Goal: Book appointment/travel/reservation

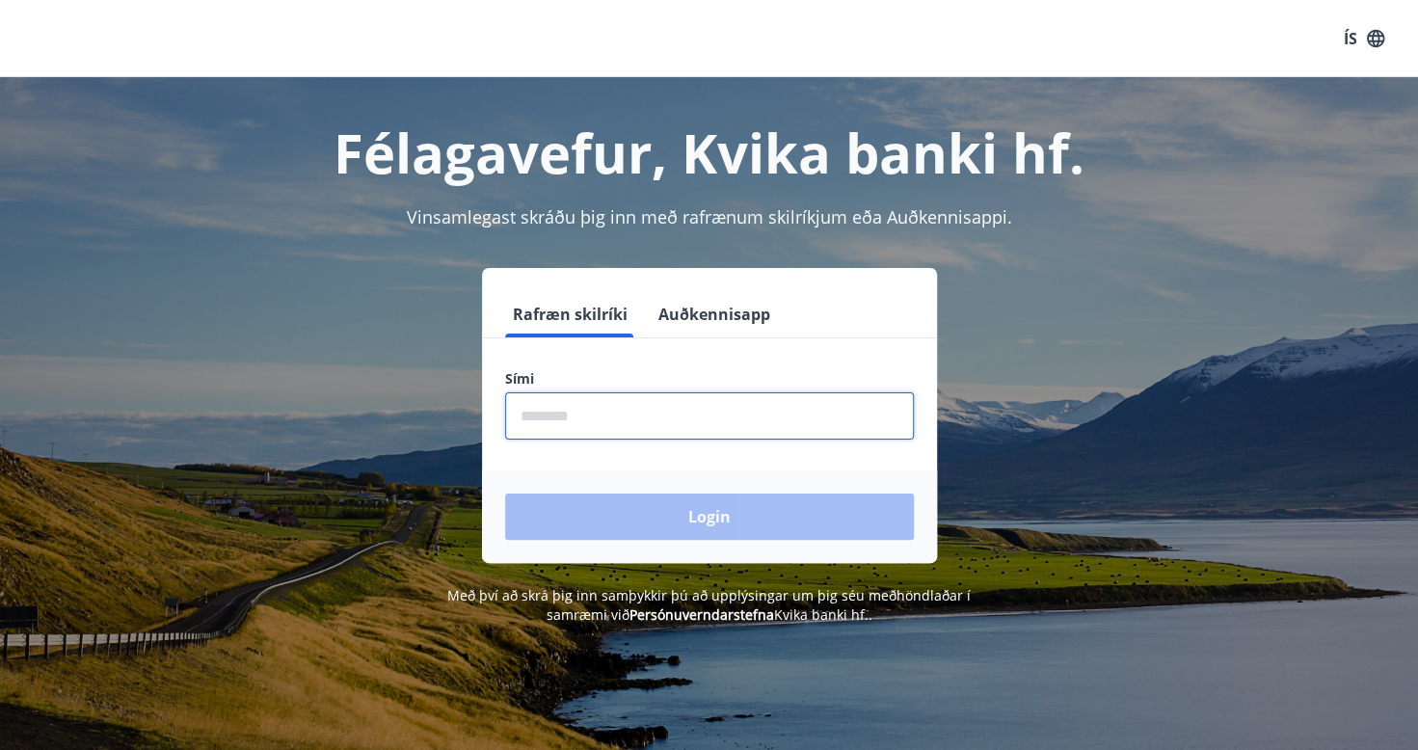
click at [621, 413] on input "phone" at bounding box center [709, 415] width 409 height 47
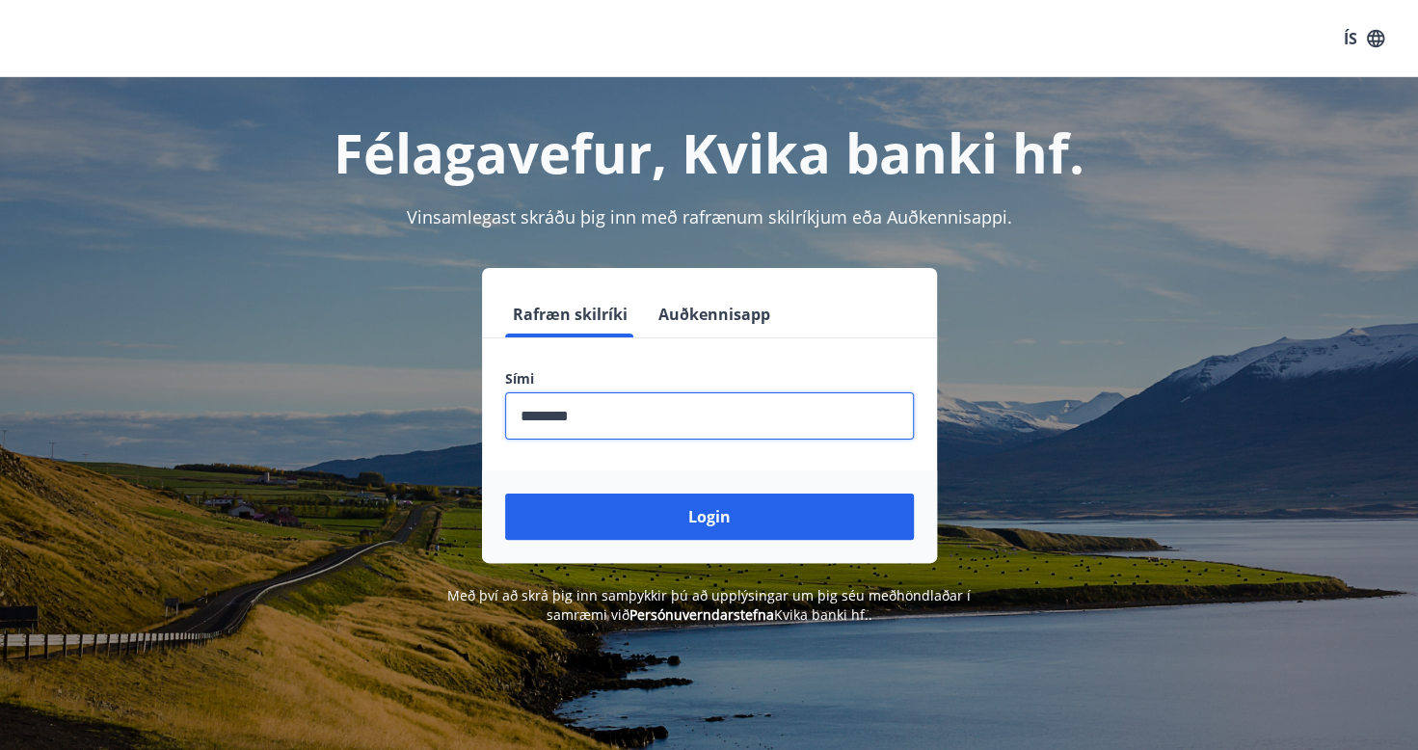
type input "********"
click at [505, 494] on button "Login" at bounding box center [709, 517] width 409 height 46
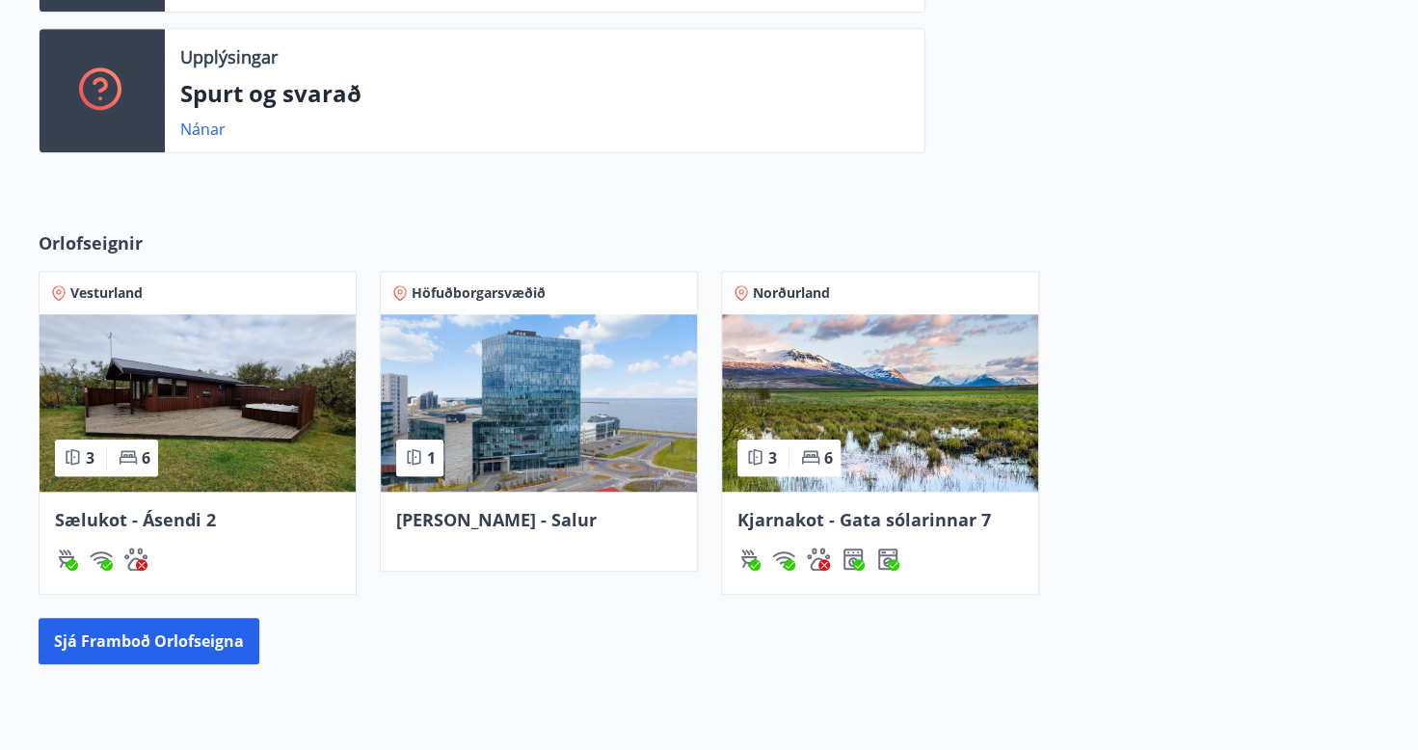
scroll to position [771, 0]
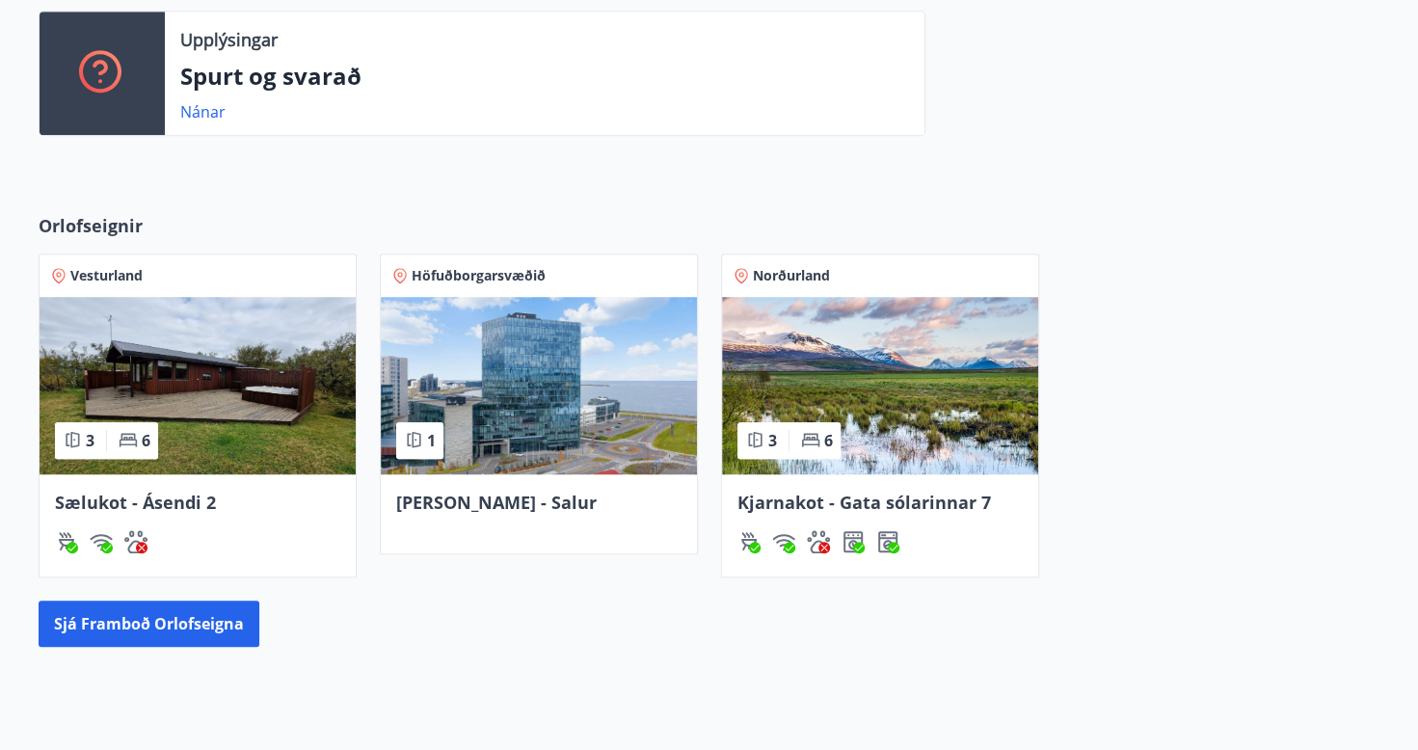
click at [927, 389] on img at bounding box center [880, 385] width 316 height 177
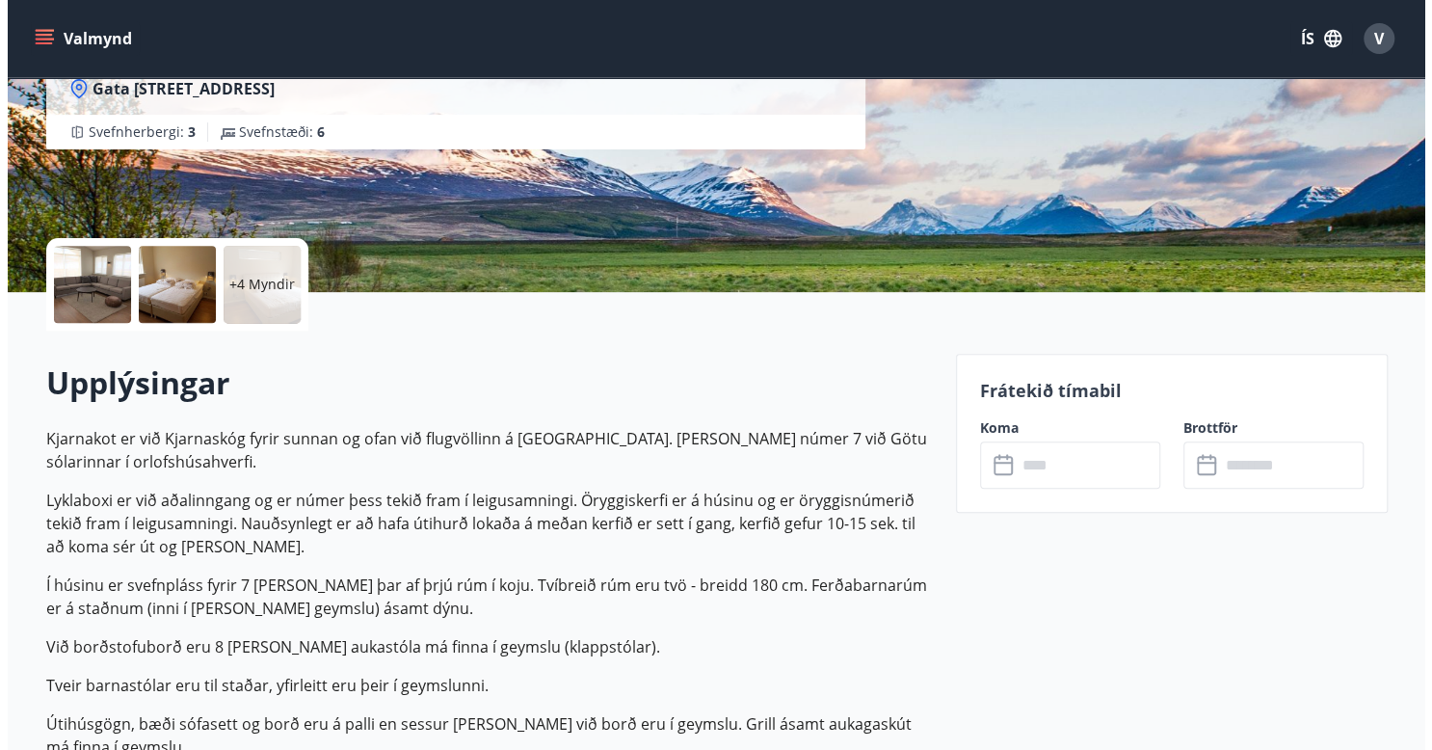
scroll to position [482, 0]
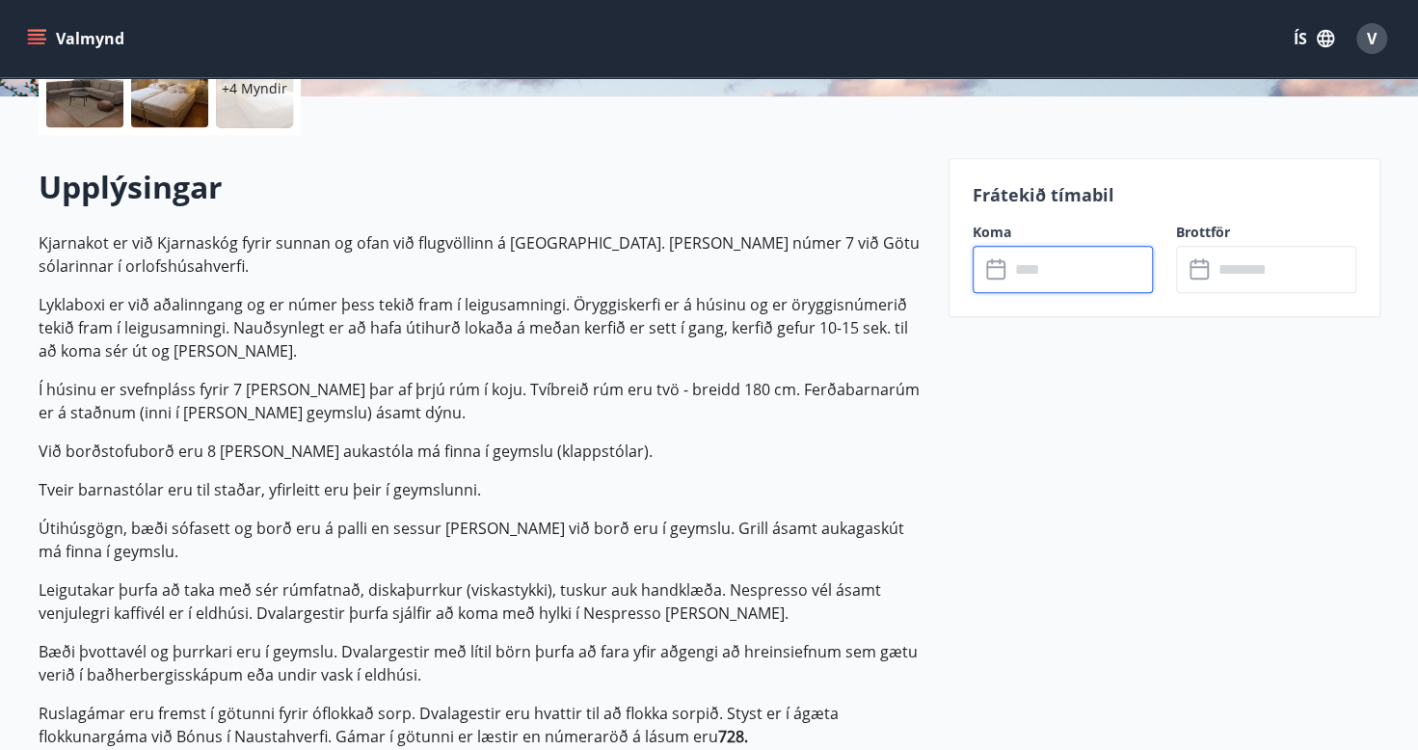
click at [1091, 256] on input "text" at bounding box center [1081, 269] width 144 height 47
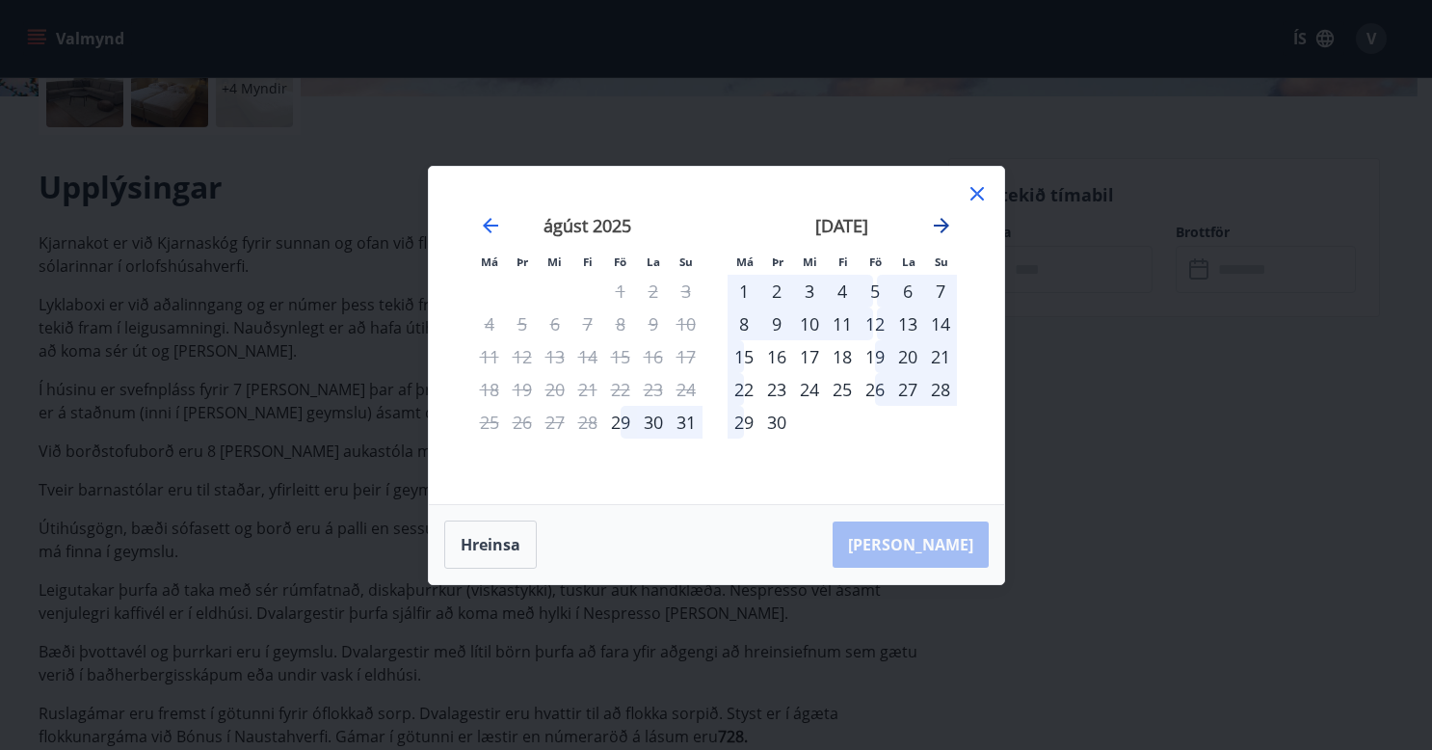
click at [931, 224] on icon "Move forward to switch to the next month." at bounding box center [941, 225] width 23 height 23
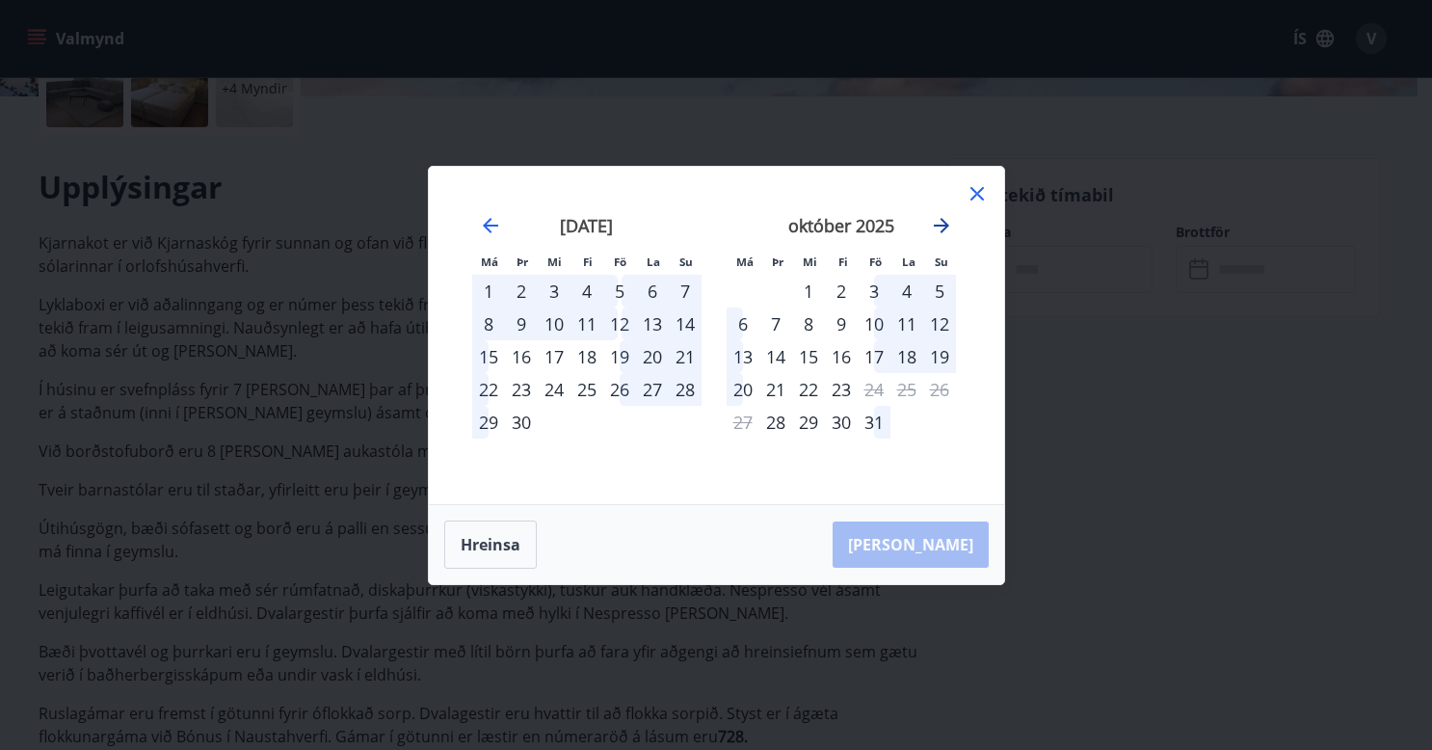
click at [931, 224] on icon "Move forward to switch to the next month." at bounding box center [941, 225] width 23 height 23
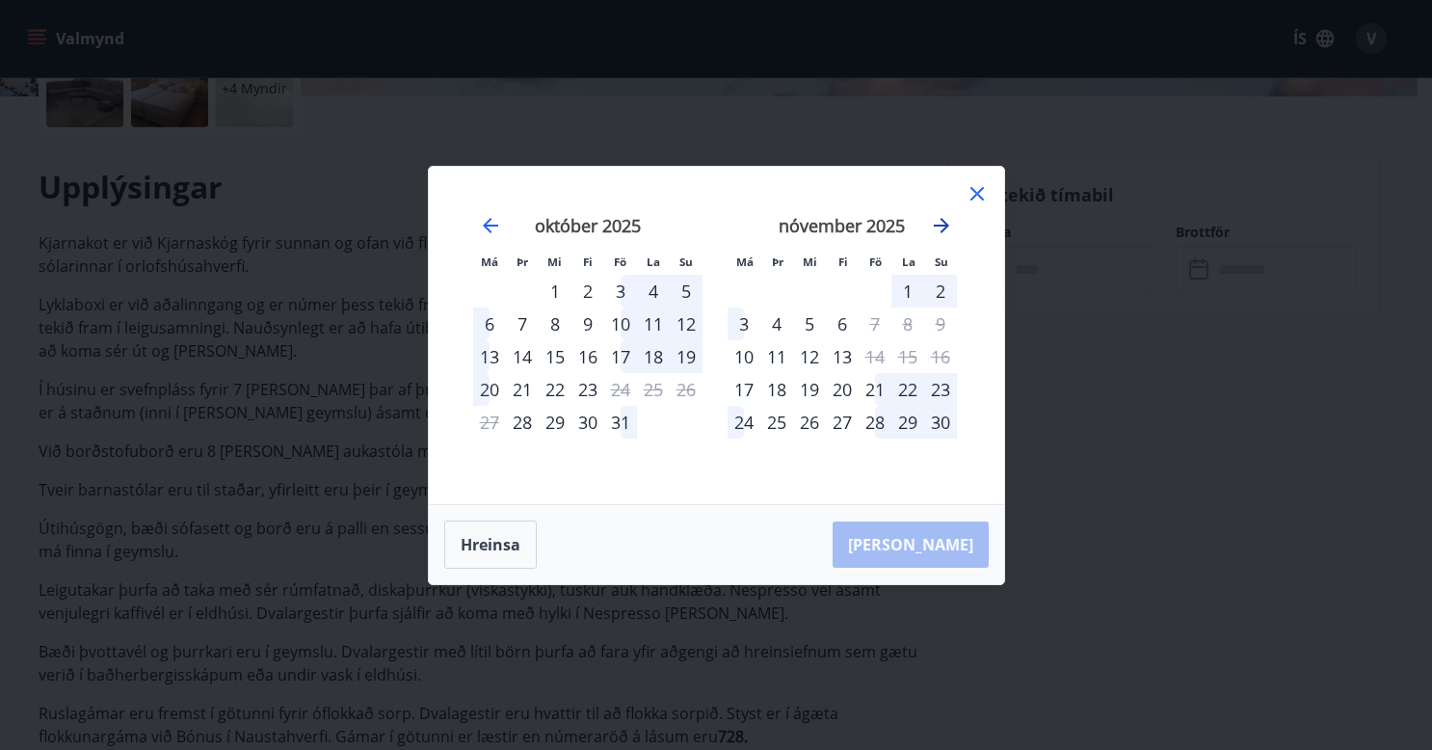
click at [931, 224] on icon "Move forward to switch to the next month." at bounding box center [941, 225] width 23 height 23
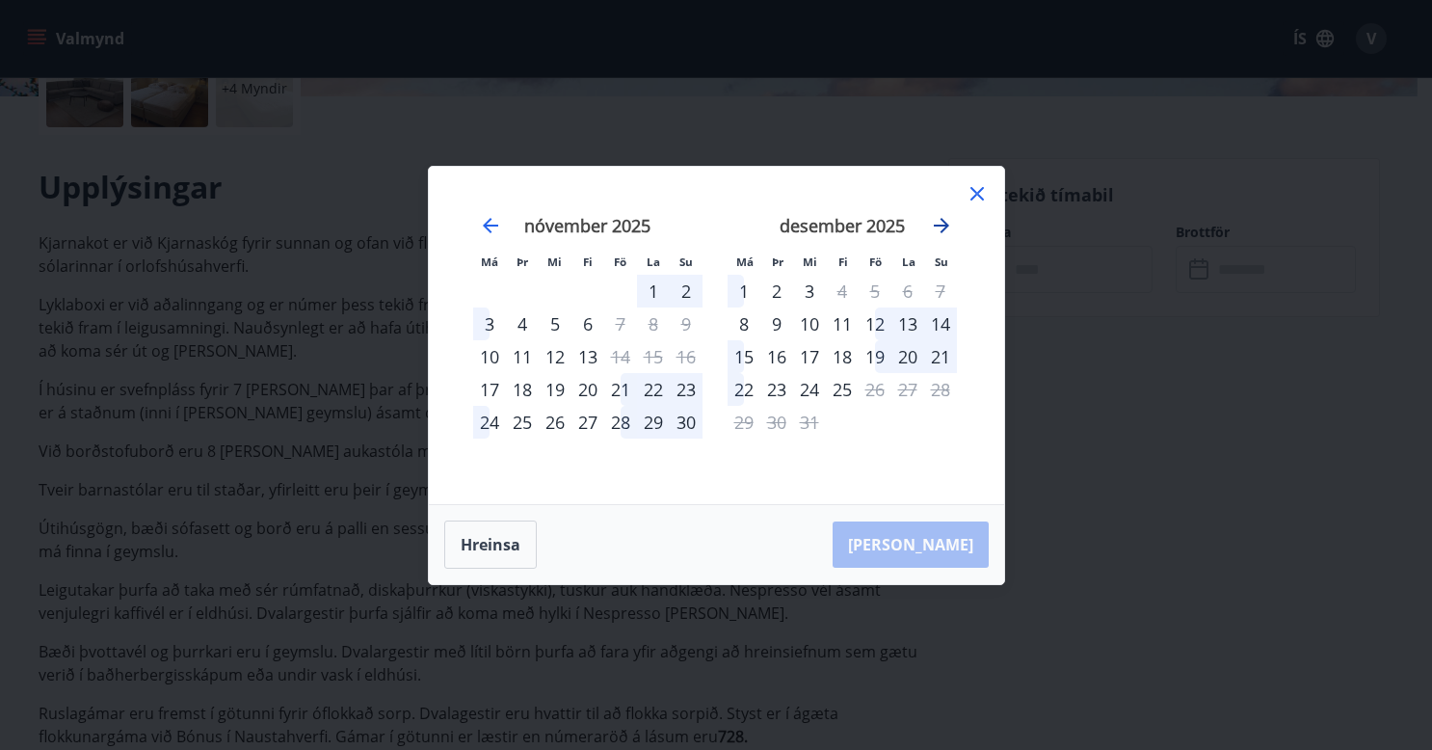
click at [931, 224] on icon "Move forward to switch to the next month." at bounding box center [941, 225] width 23 height 23
